Goal: Task Accomplishment & Management: Manage account settings

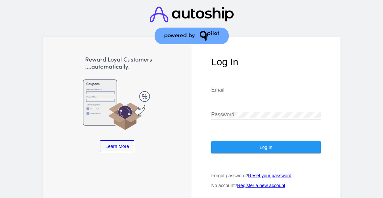
click at [249, 93] on input "Email" at bounding box center [266, 90] width 110 height 6
type input "[PERSON_NAME][EMAIL_ADDRESS][DOMAIN_NAME]"
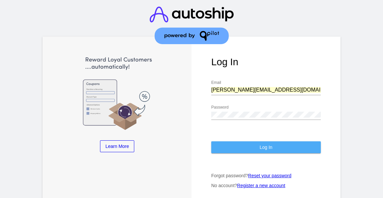
click at [255, 149] on button "Log In" at bounding box center [266, 147] width 110 height 12
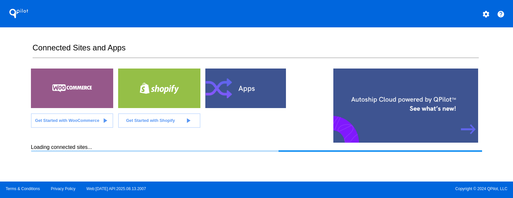
click at [383, 16] on mat-icon "settings" at bounding box center [486, 14] width 8 height 8
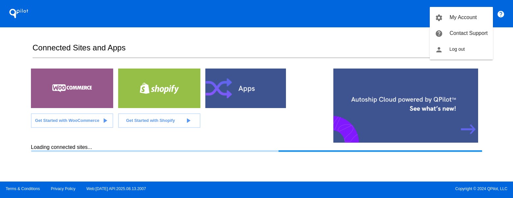
click at [370, 30] on div at bounding box center [256, 99] width 513 height 198
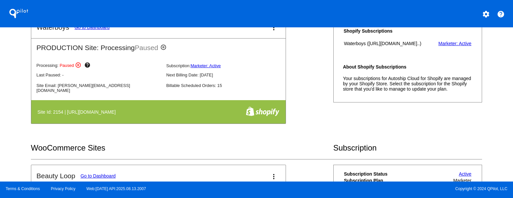
scroll to position [234, 0]
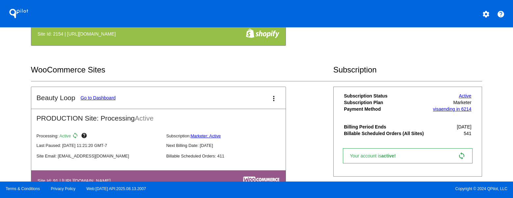
click at [105, 100] on link "Go to Dashboard" at bounding box center [98, 97] width 35 height 5
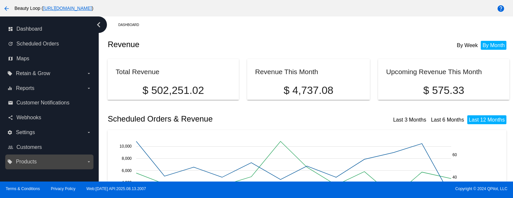
click at [48, 166] on label "local_offer Products arrow_drop_down" at bounding box center [49, 161] width 84 height 11
click at [0, 0] on input "local_offer Products arrow_drop_down" at bounding box center [0, 0] width 0 height 0
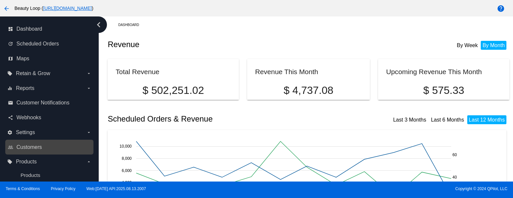
scroll to position [18, 0]
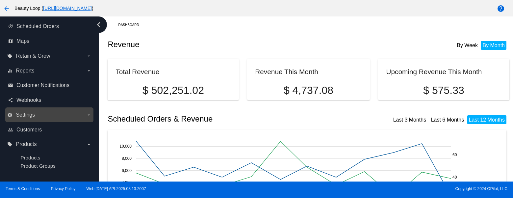
click at [66, 115] on label "settings Settings arrow_drop_down" at bounding box center [49, 115] width 84 height 11
click at [0, 0] on input "settings Settings arrow_drop_down" at bounding box center [0, 0] width 0 height 0
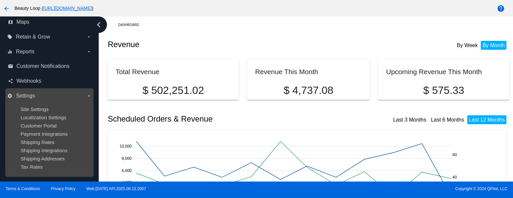
scroll to position [20, 0]
click at [52, 124] on span "Customer Portal" at bounding box center [38, 125] width 36 height 6
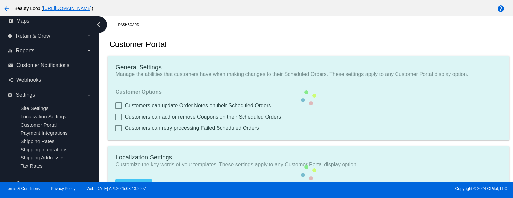
checkbox input "true"
type input "Create a Subscription"
type input "[URL][DOMAIN_NAME]"
checkbox input "true"
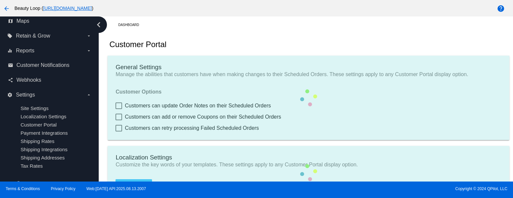
checkbox input "true"
type input "1"
type input "20"
type input "500"
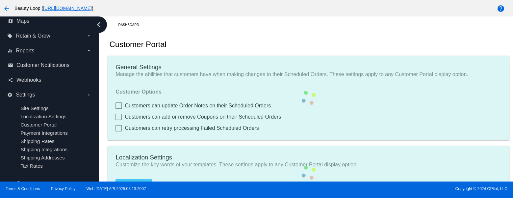
type textarea ".app-container > app-orders-summary-view { --md-outlined-button-container-shape…"
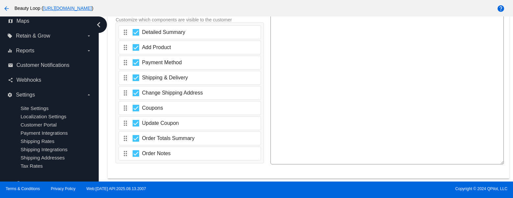
scroll to position [1136, 0]
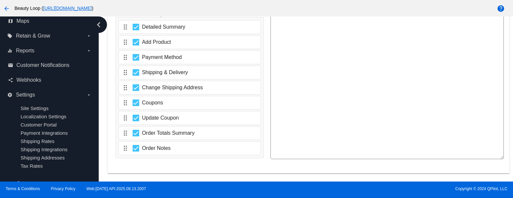
click at [96, 27] on icon "chevron_left" at bounding box center [98, 24] width 11 height 11
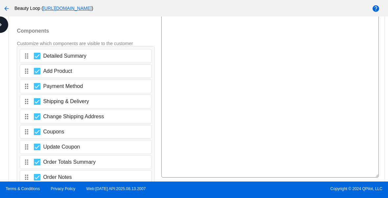
scroll to position [1087, 0]
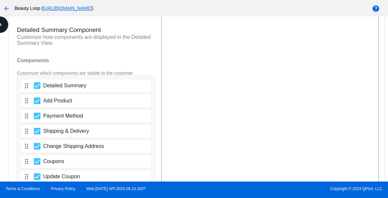
click at [70, 20] on div "The maximum height of product images. 500 px" at bounding box center [86, 6] width 138 height 27
type input "500"
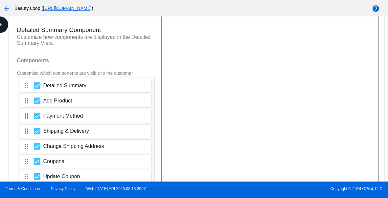
scroll to position [0, 0]
click at [74, 20] on div "The maximum height of product images. 500 px" at bounding box center [86, 6] width 138 height 27
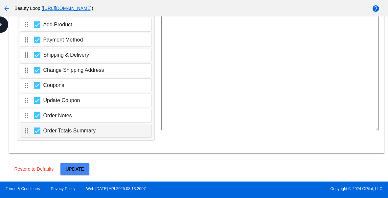
scroll to position [1194, 0]
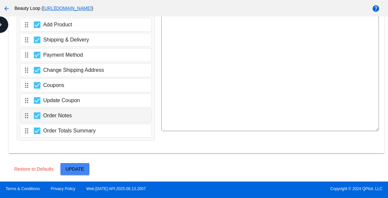
click at [37, 119] on div at bounding box center [37, 115] width 7 height 7
click at [37, 119] on input "Order Notes" at bounding box center [37, 119] width 0 height 0
checkbox input "false"
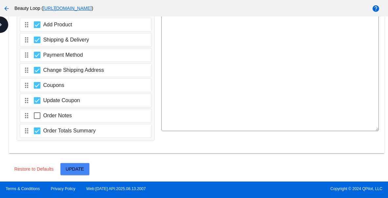
drag, startPoint x: 27, startPoint y: 77, endPoint x: 384, endPoint y: 127, distance: 360.4
